Goal: Task Accomplishment & Management: Use online tool/utility

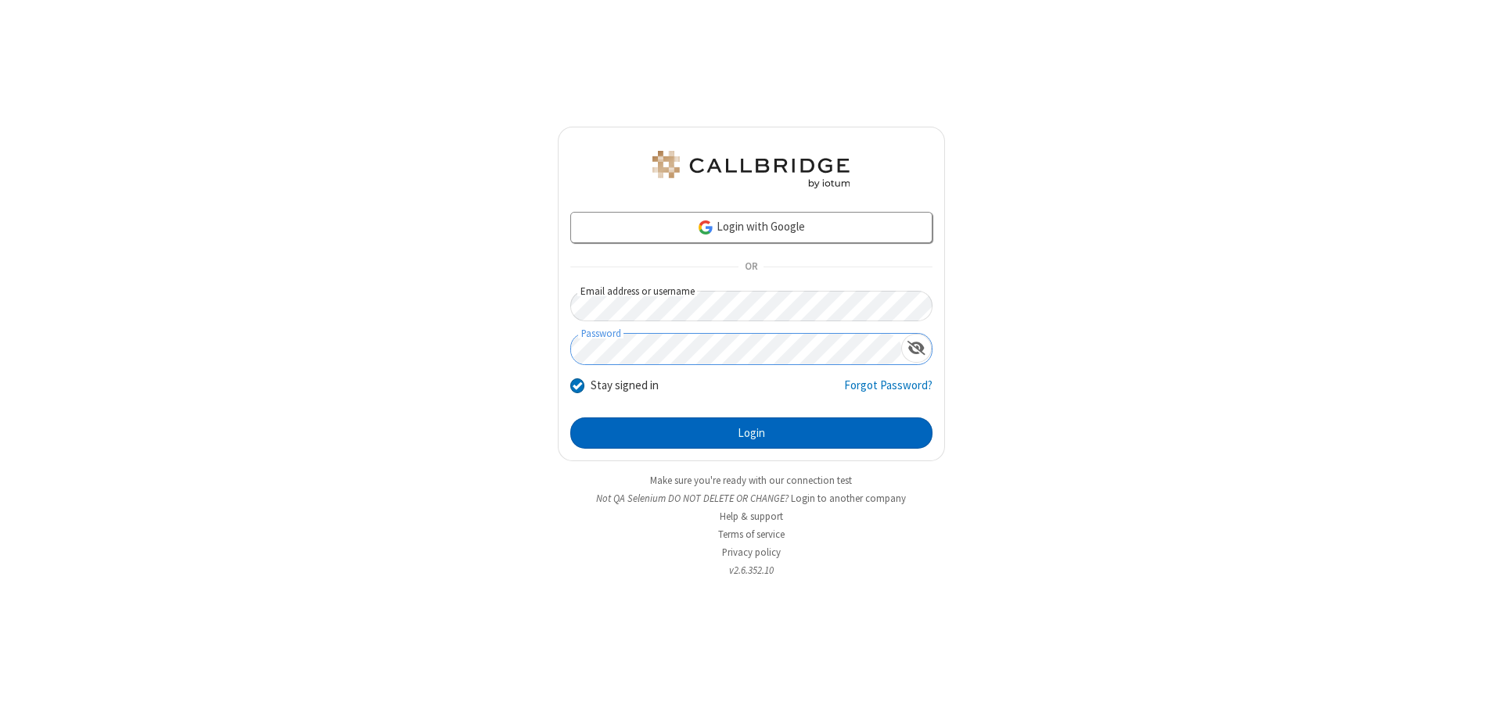
click at [751, 433] on button "Login" at bounding box center [751, 433] width 362 height 31
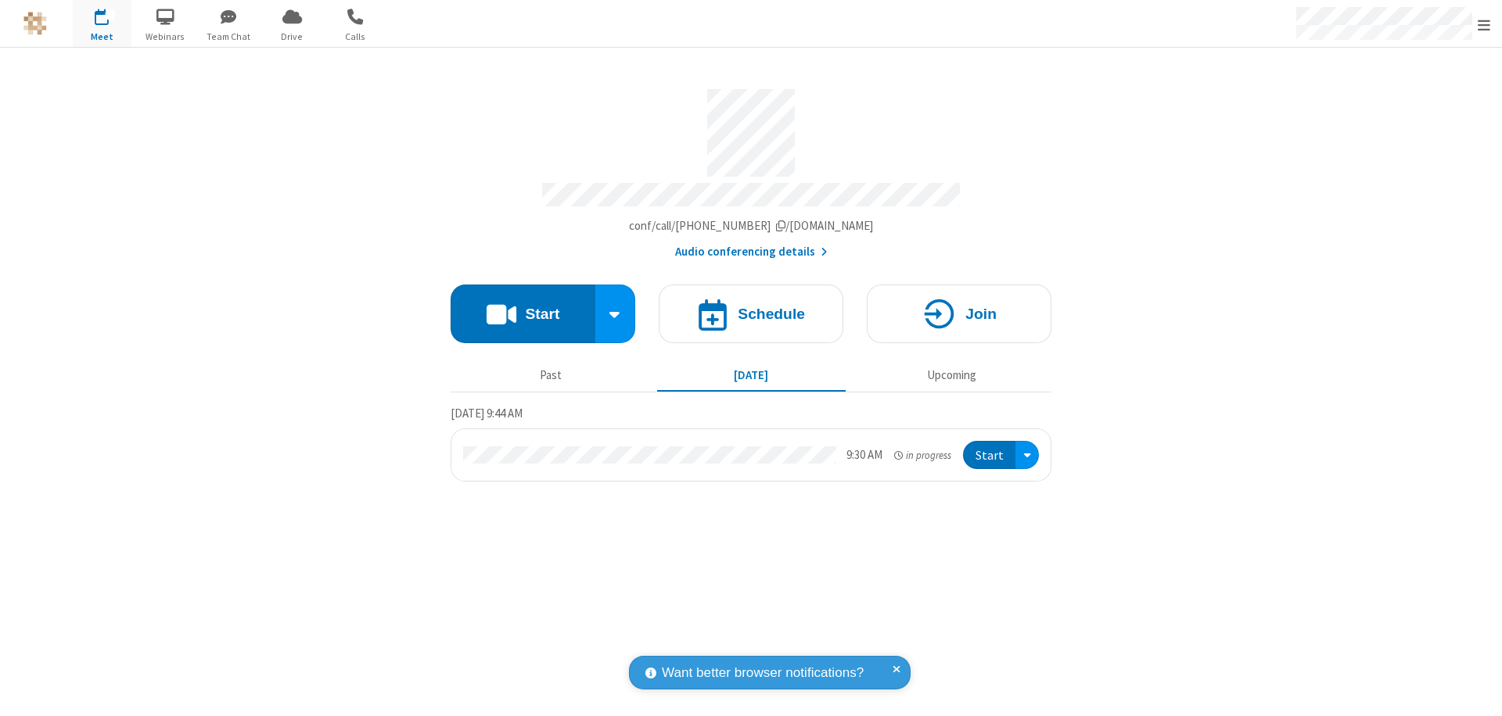
click at [522, 307] on button "Start" at bounding box center [522, 314] width 145 height 59
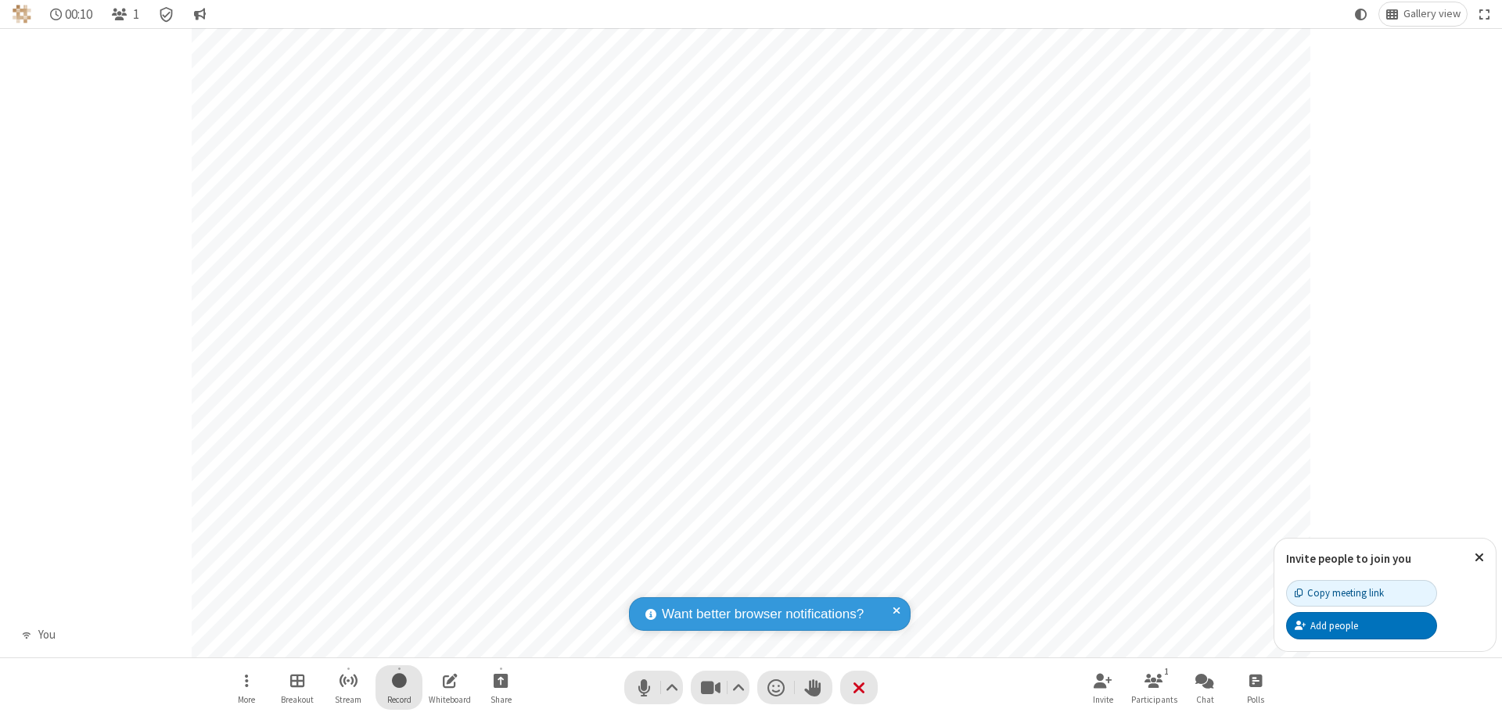
click at [399, 687] on span "Start recording" at bounding box center [399, 681] width 15 height 20
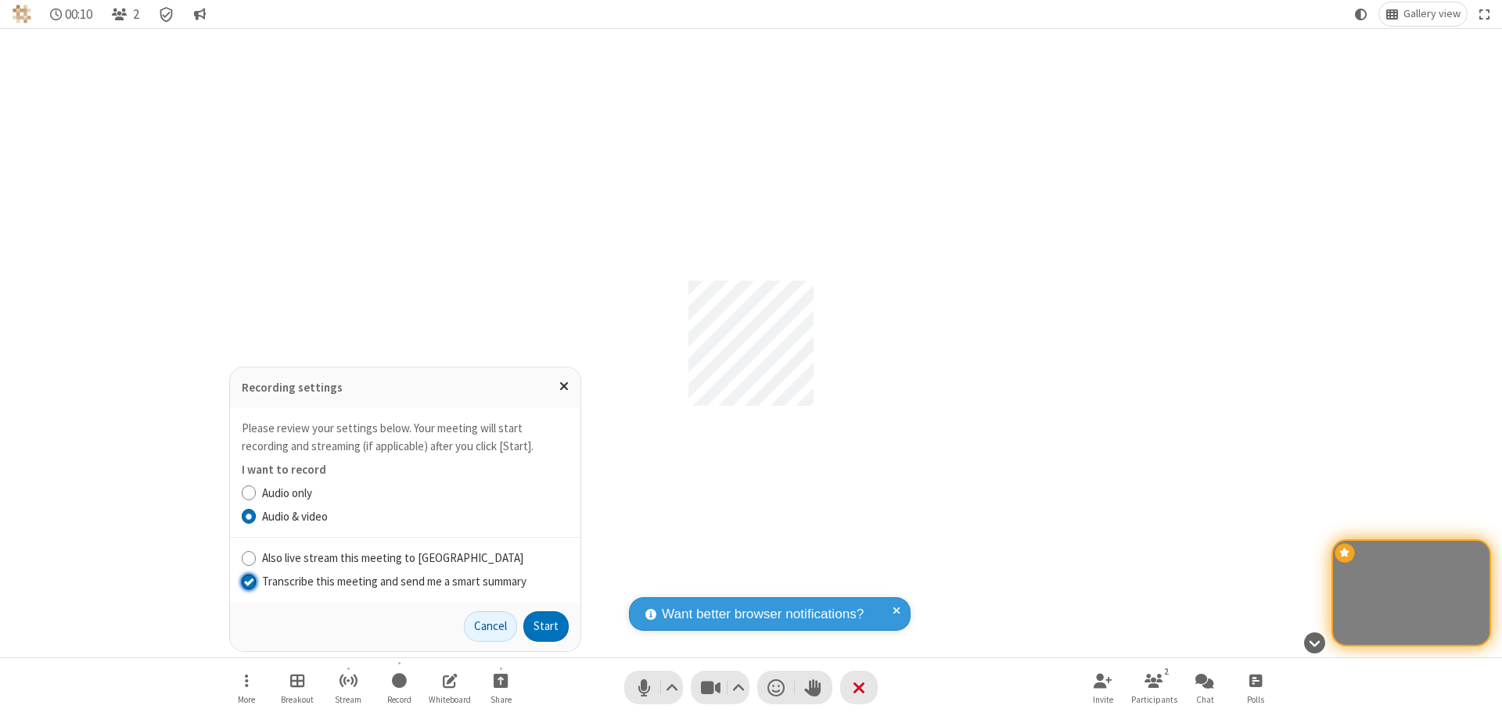
click at [248, 581] on input "Transcribe this meeting and send me a smart summary" at bounding box center [249, 581] width 15 height 16
click at [415, 516] on label "Audio & video" at bounding box center [415, 517] width 307 height 18
click at [257, 516] on input "Audio & video" at bounding box center [249, 516] width 15 height 16
click at [546, 626] on button "Start" at bounding box center [545, 627] width 45 height 31
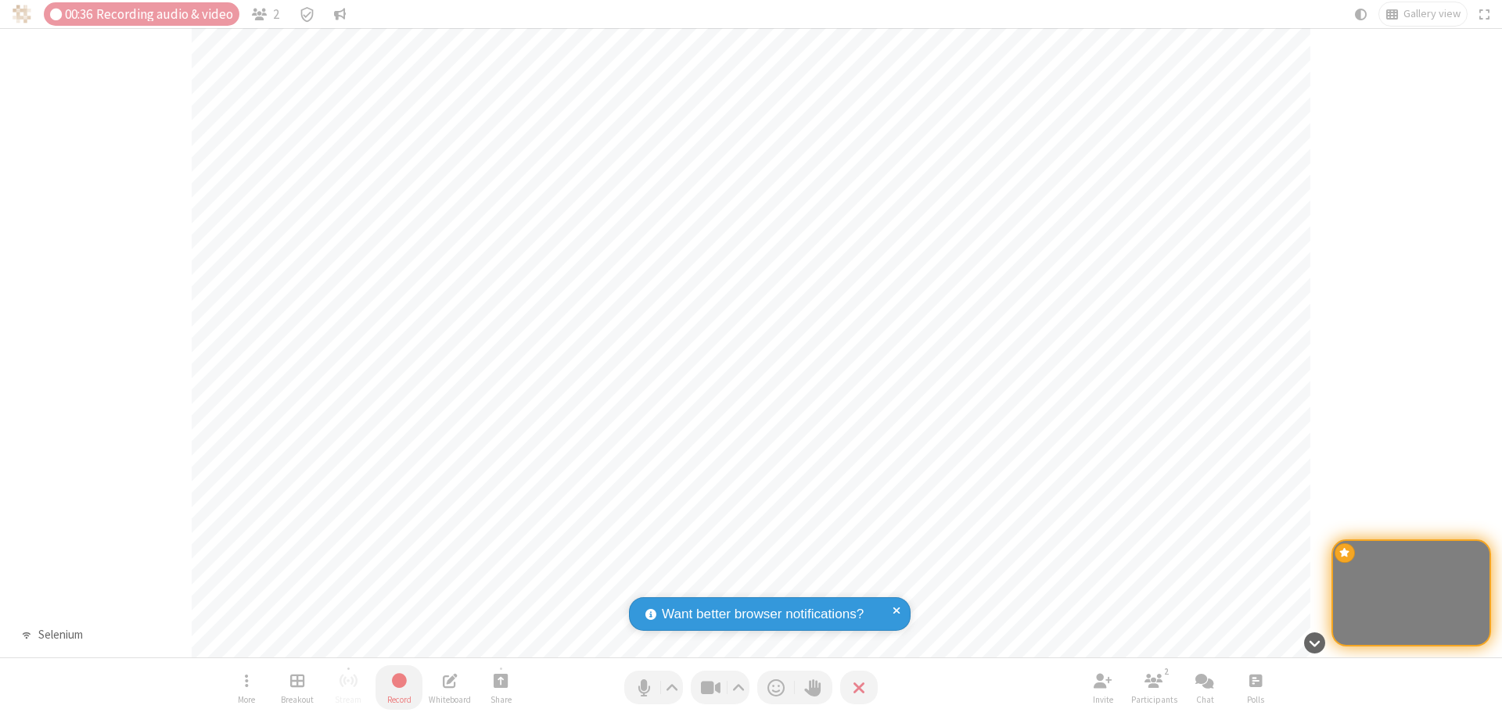
click at [399, 687] on span "Stop recording" at bounding box center [399, 680] width 20 height 21
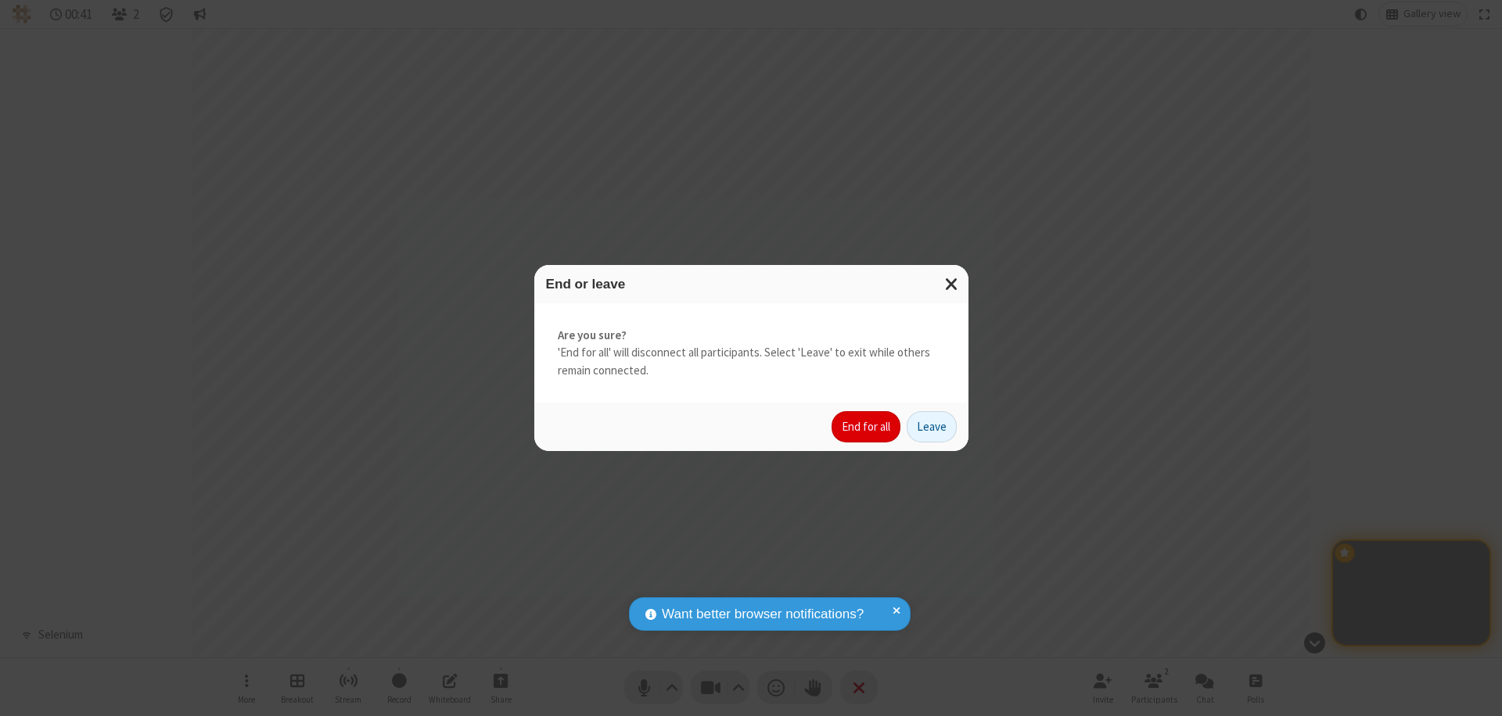
click at [867, 427] on button "End for all" at bounding box center [865, 426] width 69 height 31
